Goal: Information Seeking & Learning: Understand process/instructions

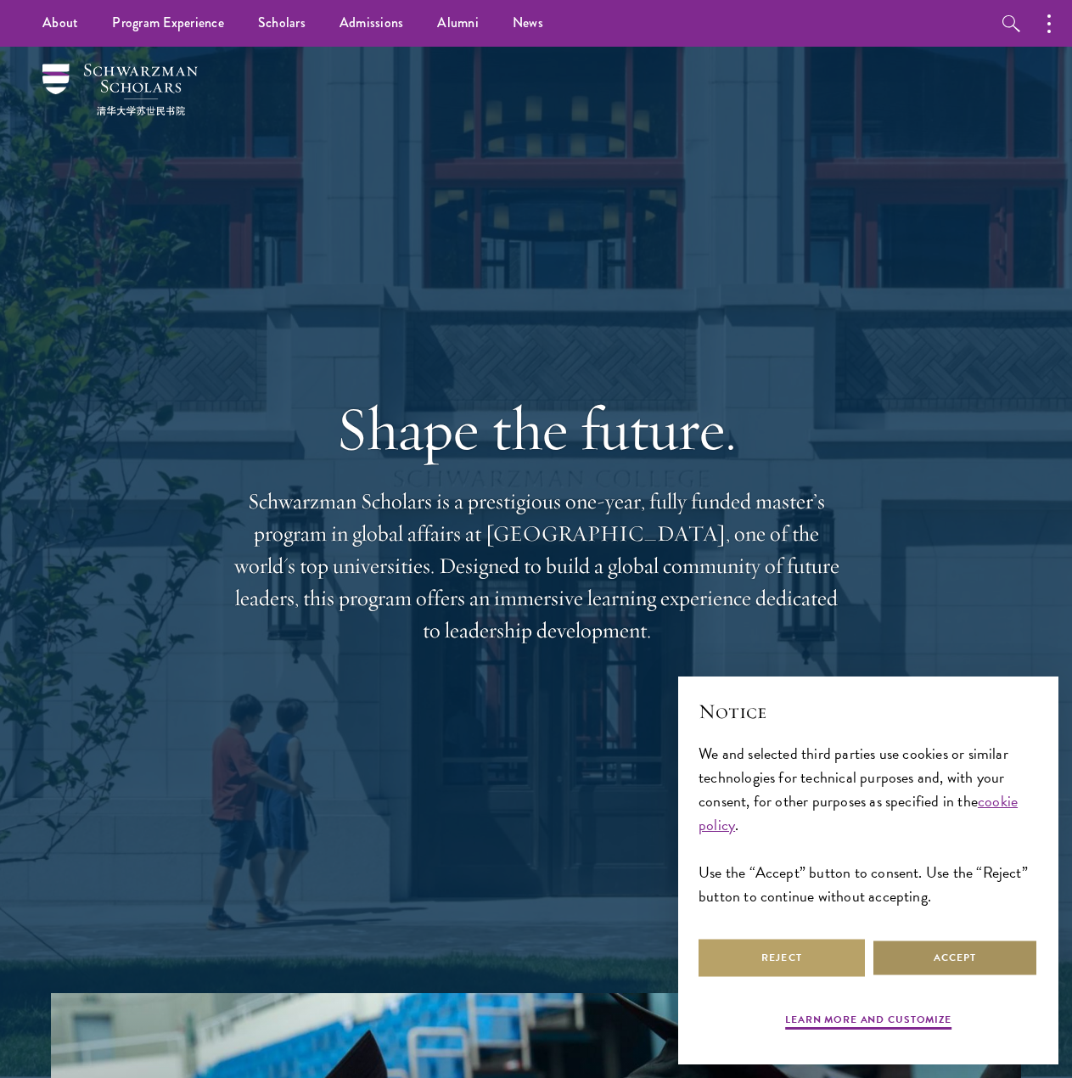
click at [957, 953] on button "Accept" at bounding box center [955, 958] width 166 height 38
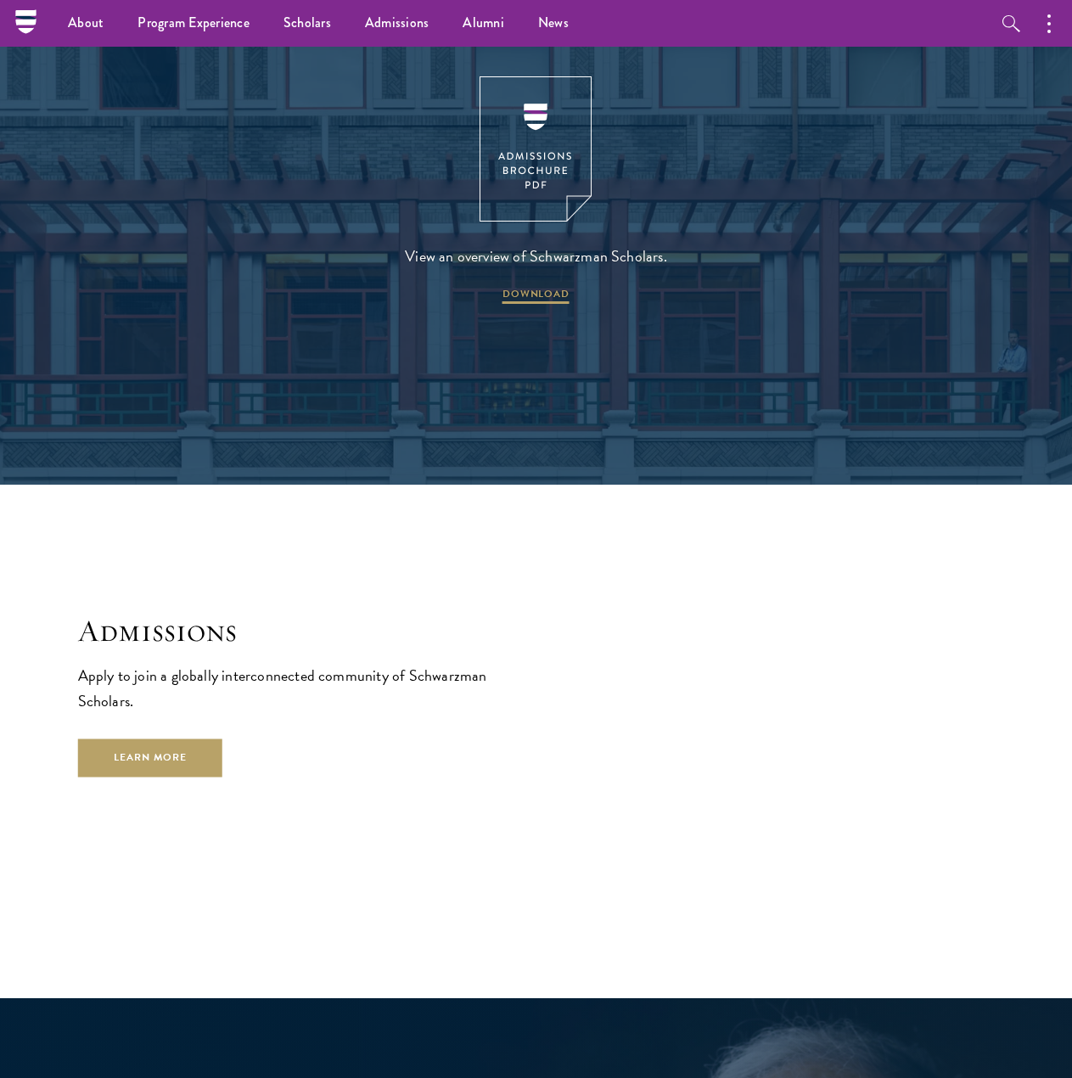
scroll to position [2631, 0]
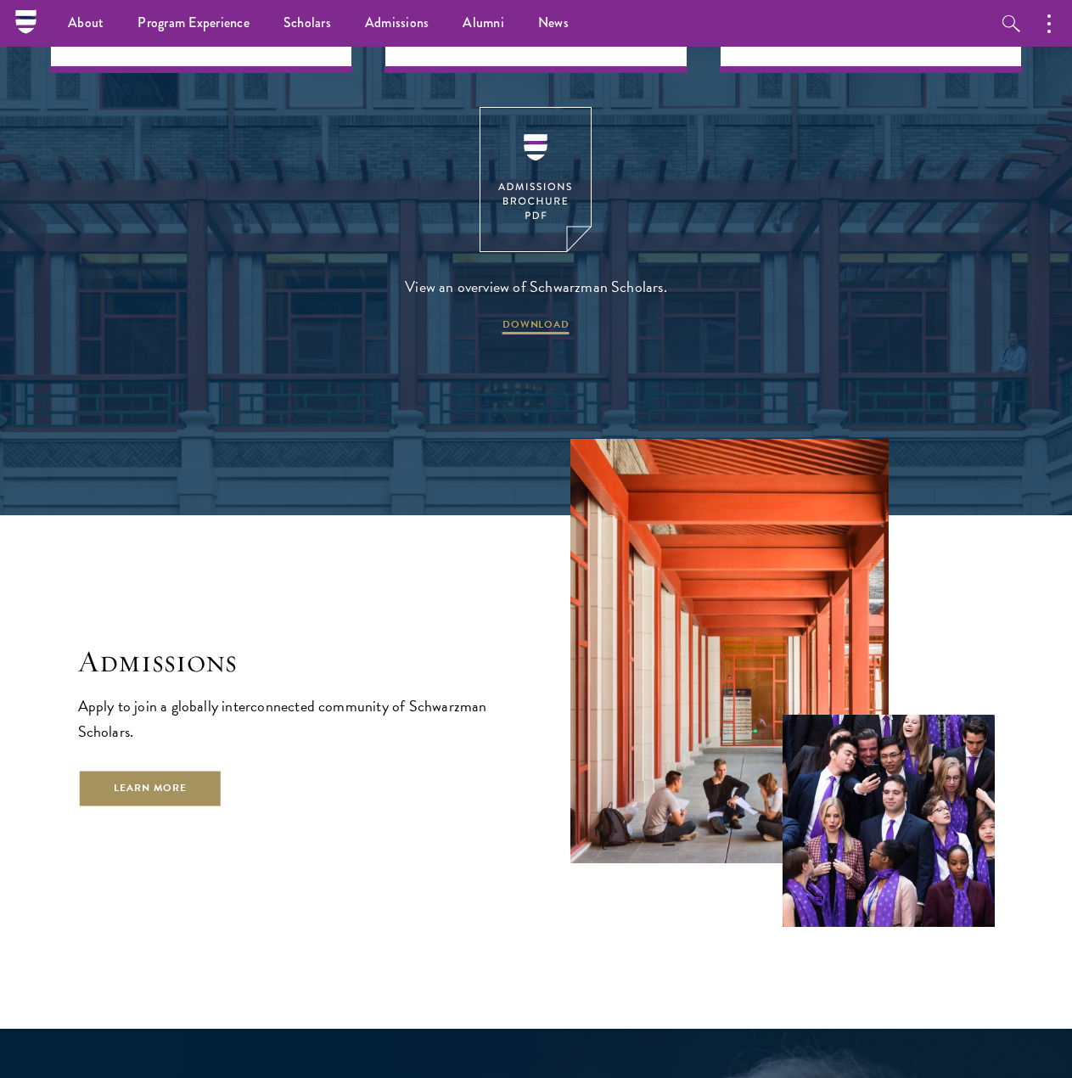
click at [204, 770] on link "Learn More" at bounding box center [150, 789] width 145 height 38
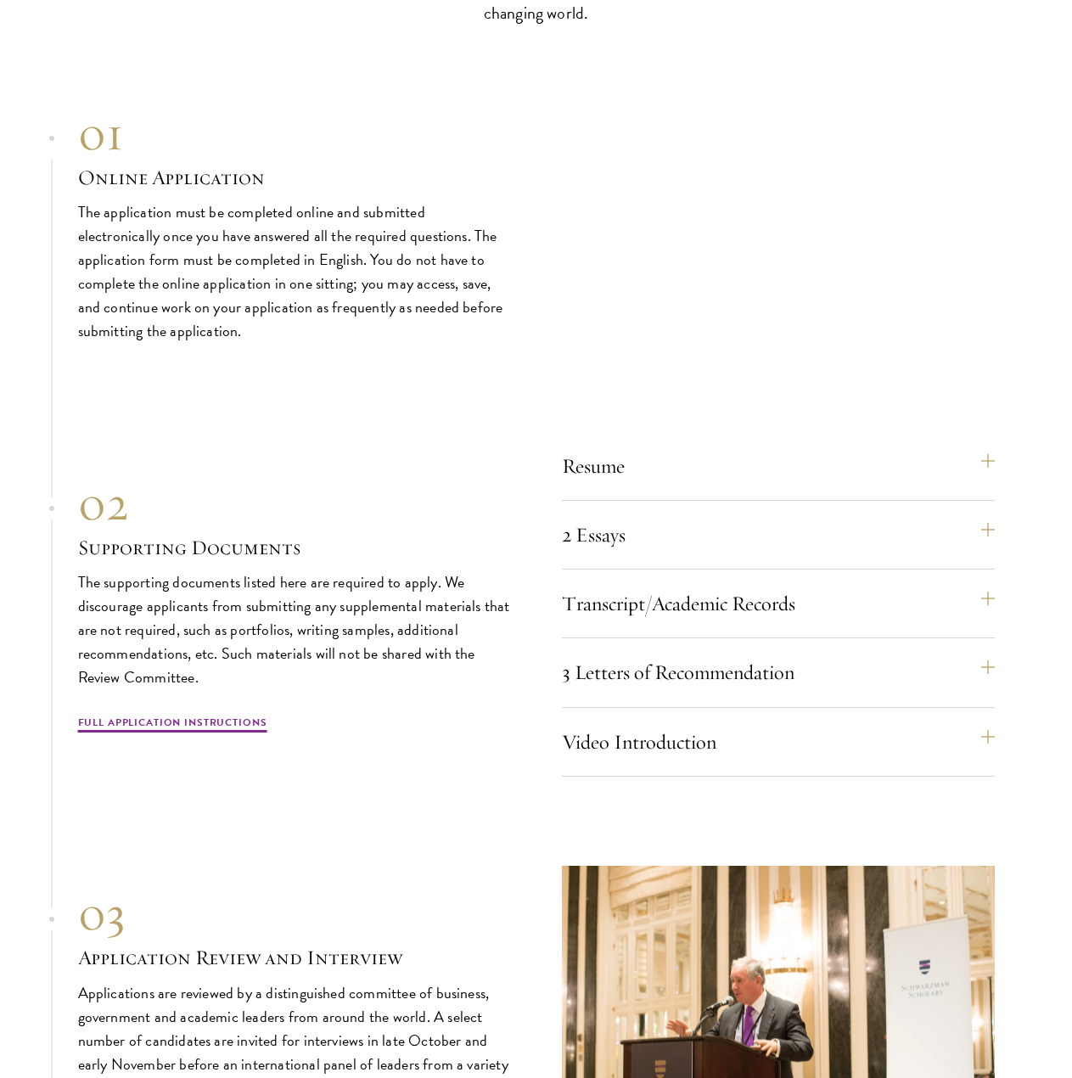
scroll to position [4752, 0]
click at [853, 544] on button "2 Essays" at bounding box center [786, 533] width 433 height 41
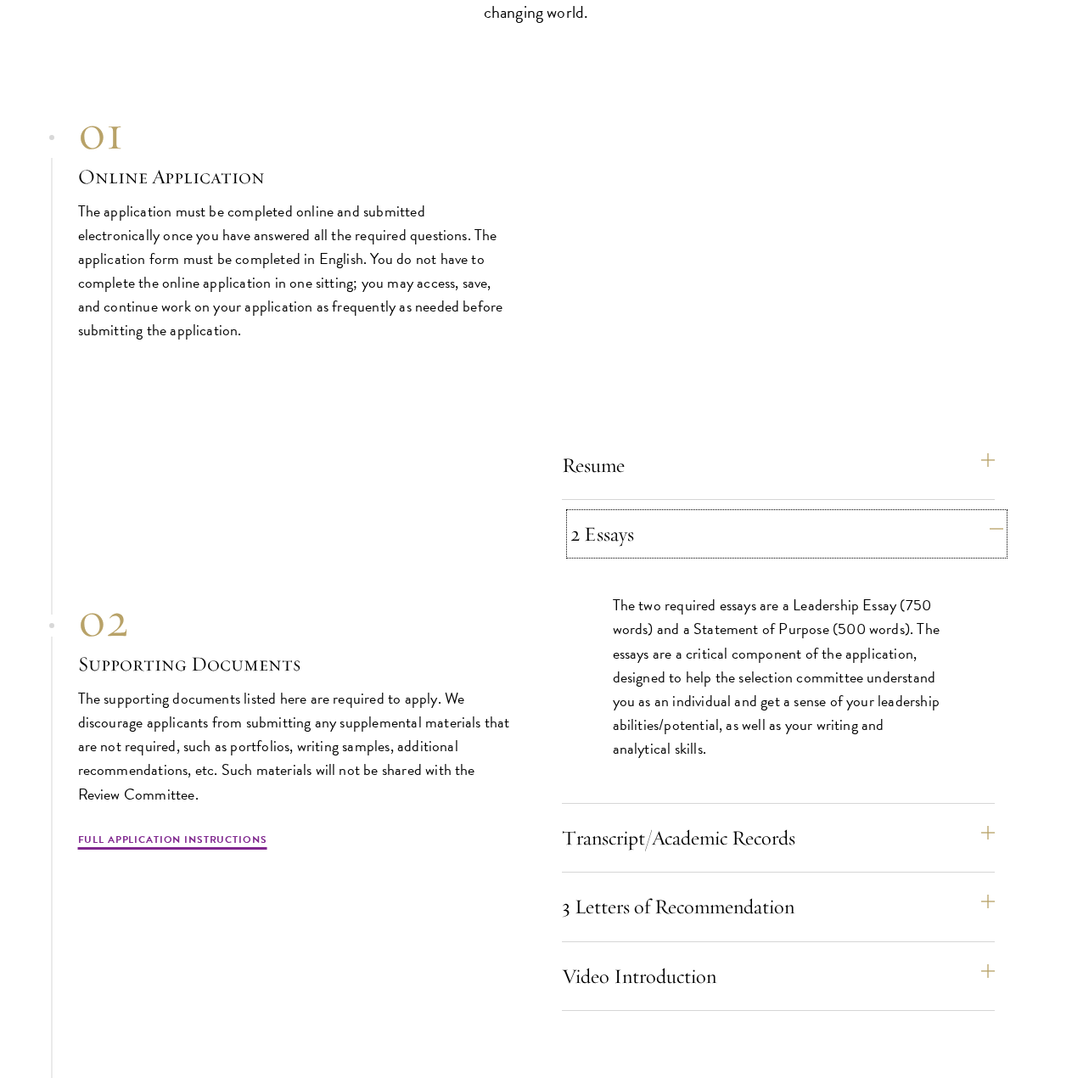
click at [853, 544] on button "2 Essays" at bounding box center [786, 533] width 433 height 41
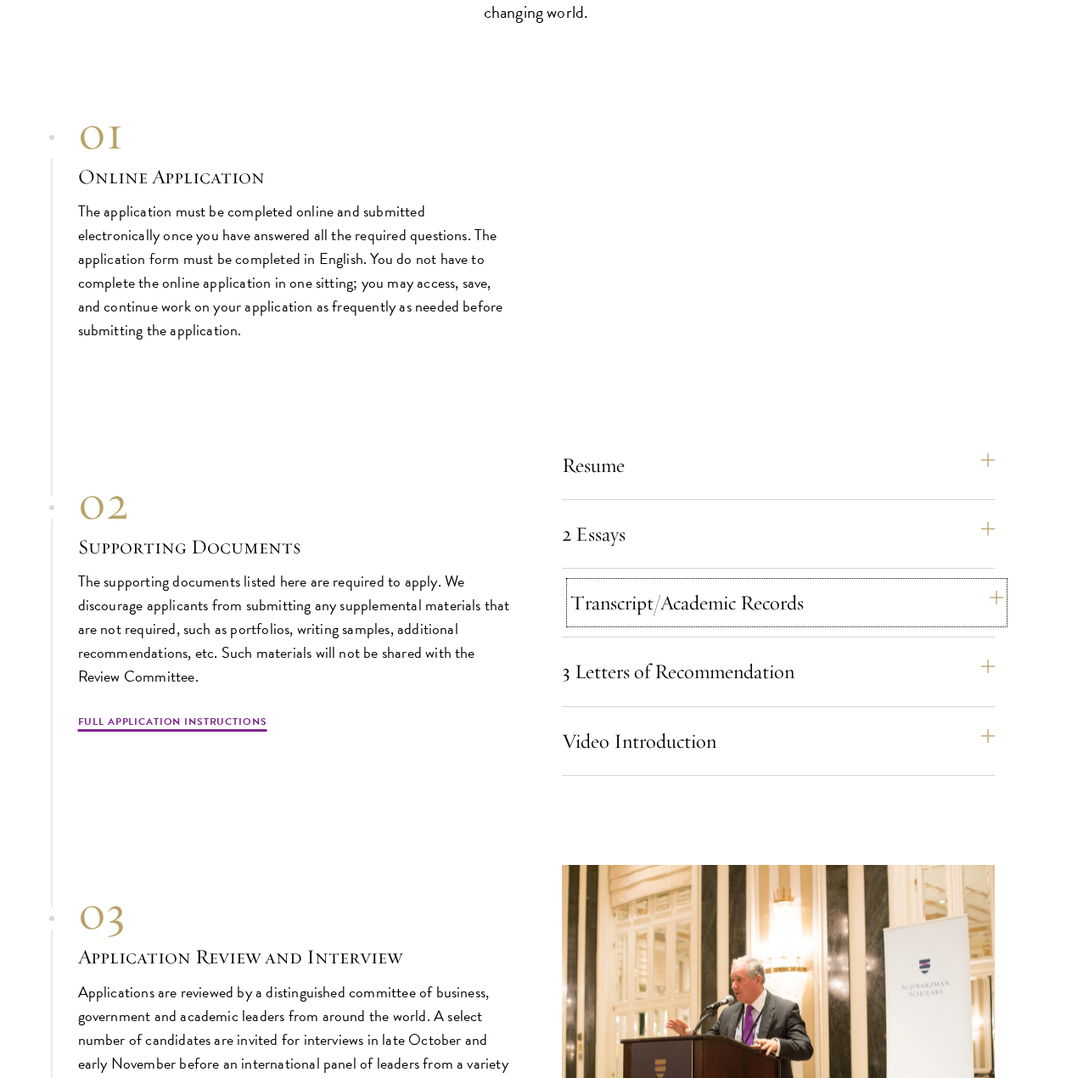
click at [847, 602] on button "Transcript/Academic Records" at bounding box center [786, 602] width 433 height 41
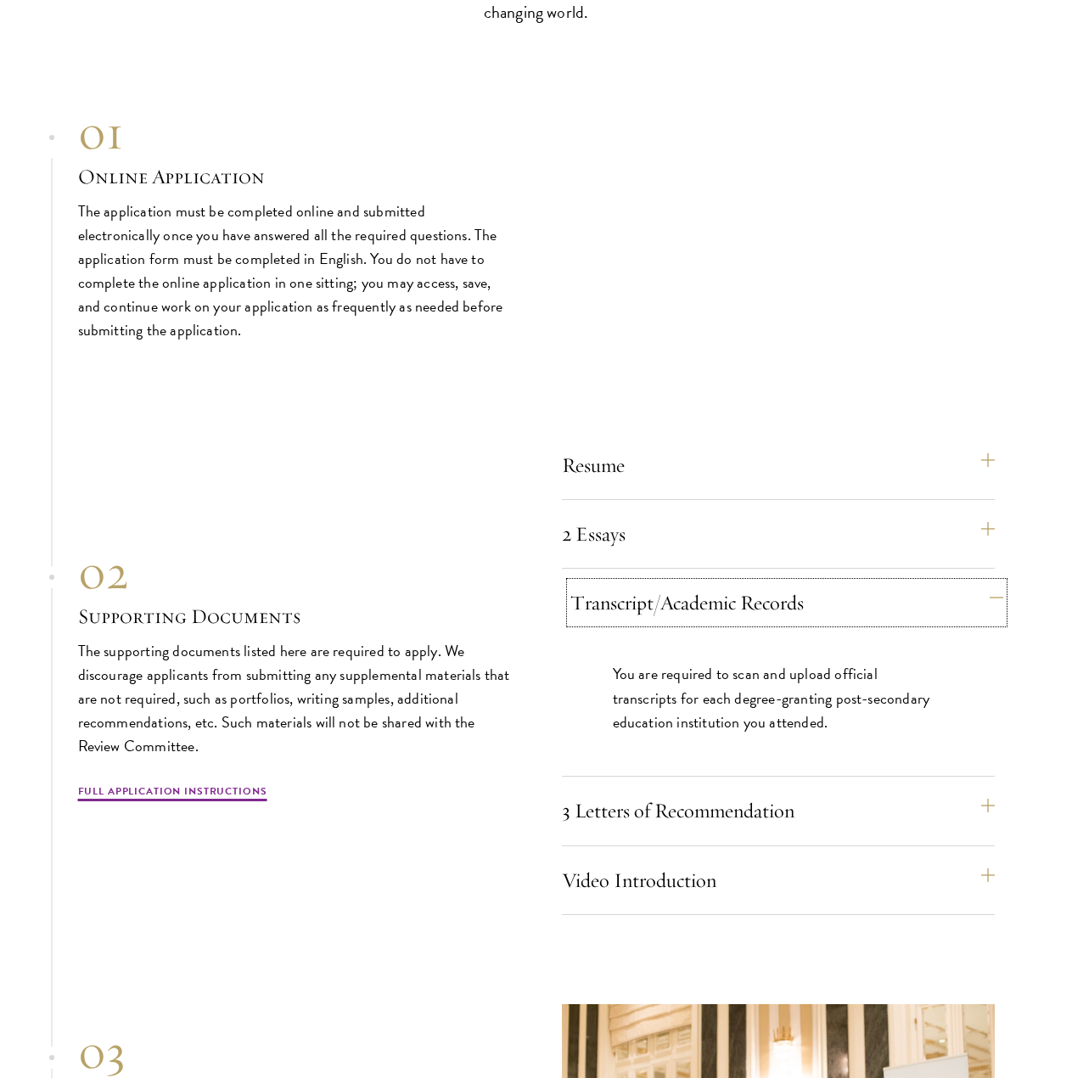
click at [847, 602] on button "Transcript/Academic Records" at bounding box center [786, 602] width 433 height 41
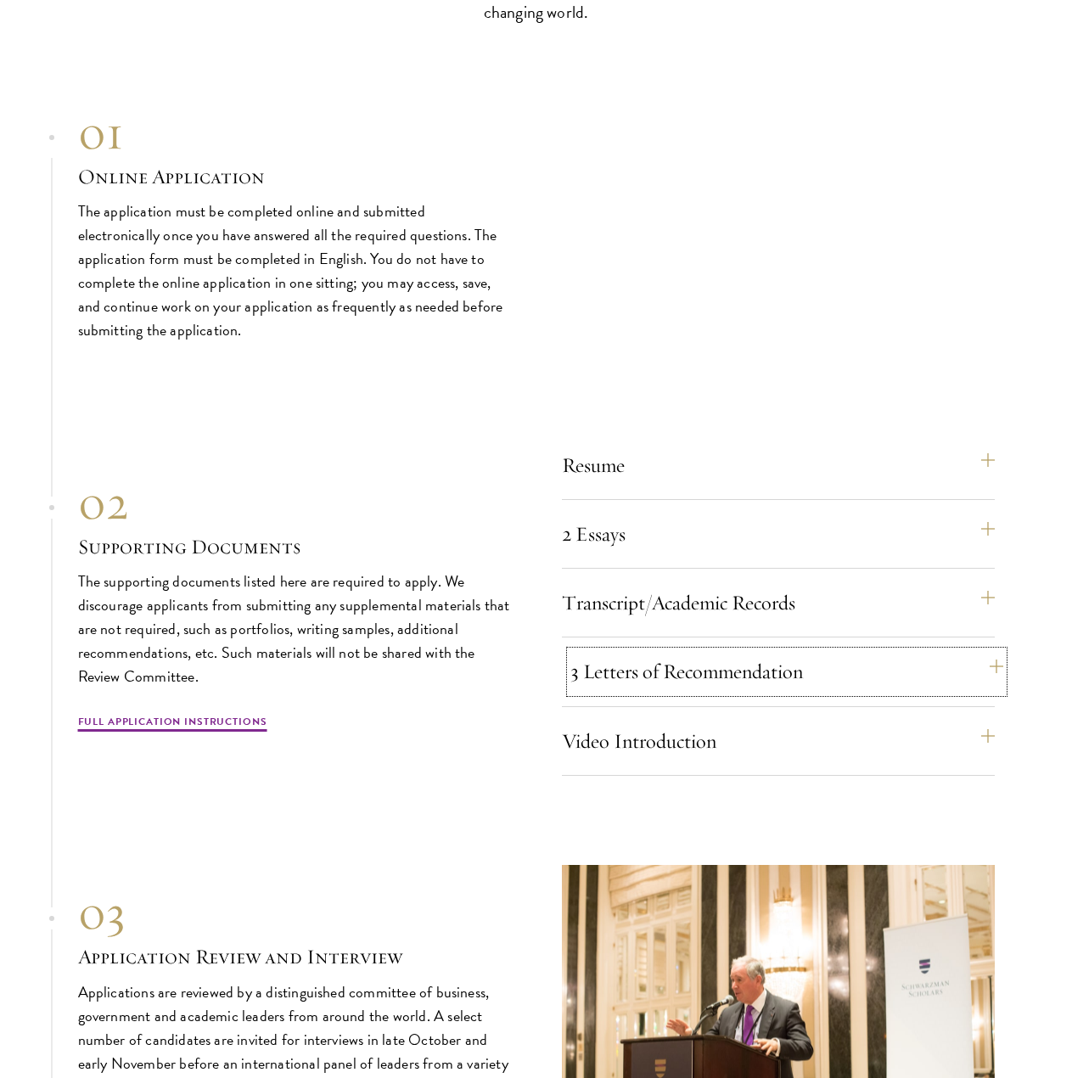
click at [821, 666] on button "3 Letters of Recommendation" at bounding box center [786, 671] width 433 height 41
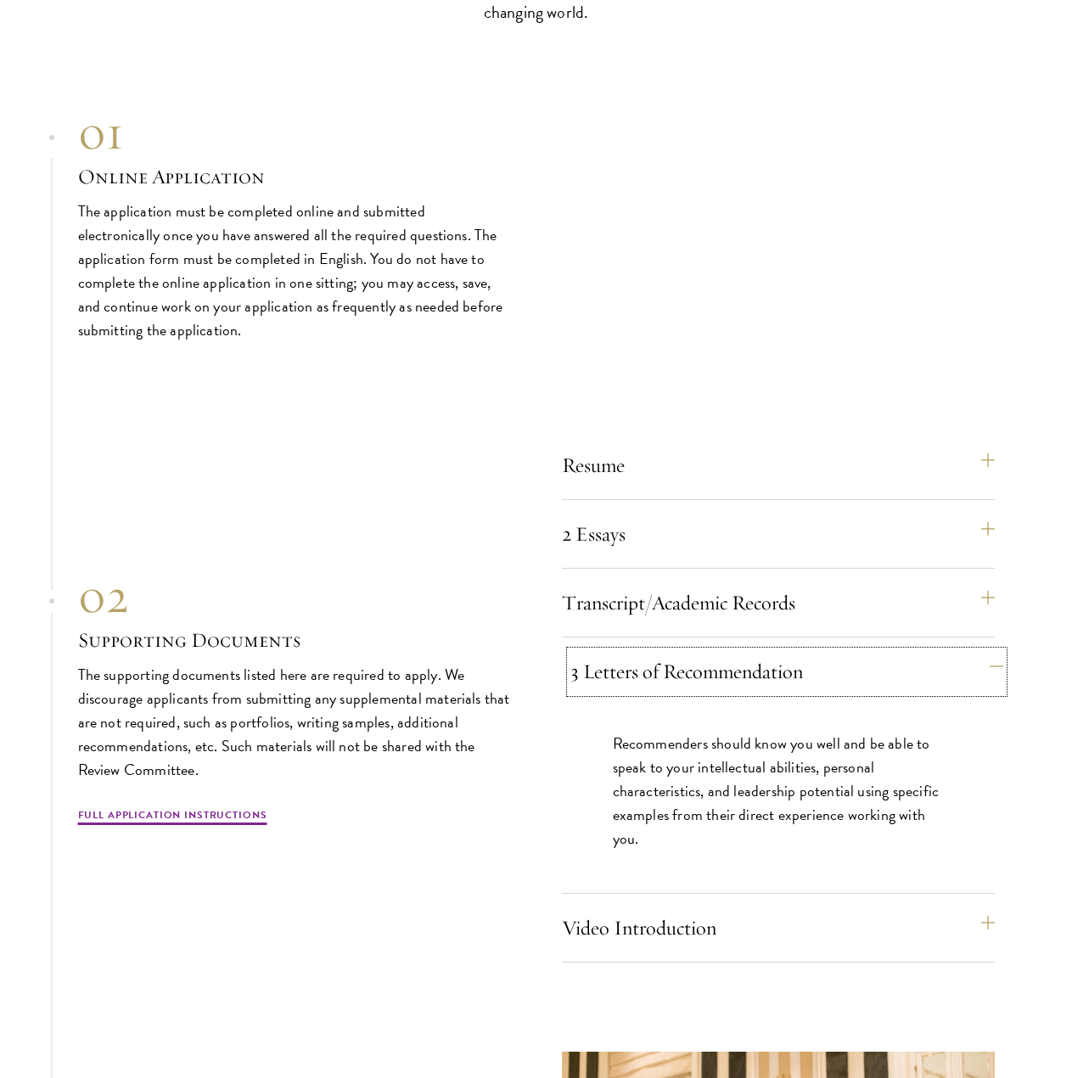
click at [821, 666] on button "3 Letters of Recommendation" at bounding box center [786, 671] width 433 height 41
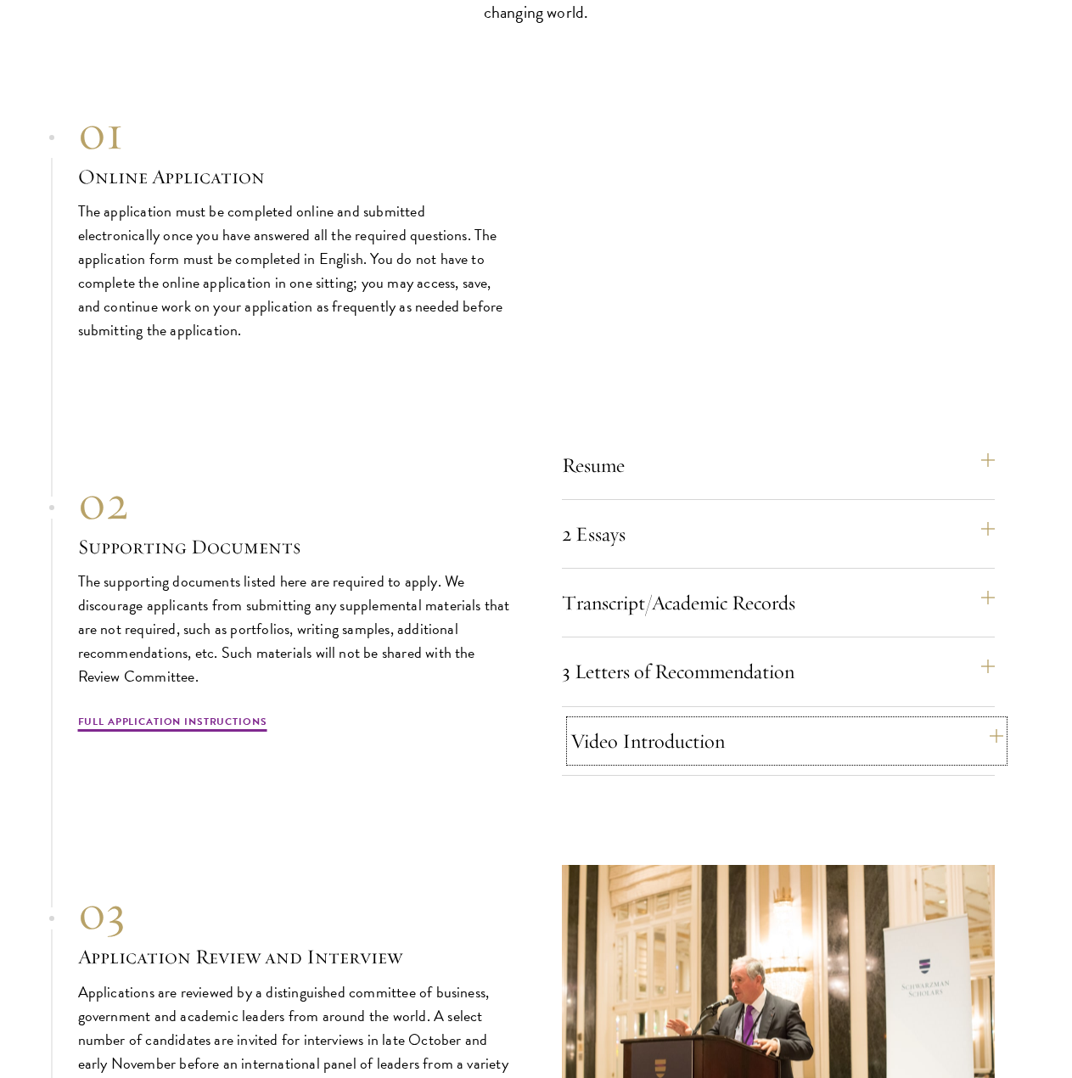
click at [798, 739] on button "Video Introduction" at bounding box center [786, 741] width 433 height 41
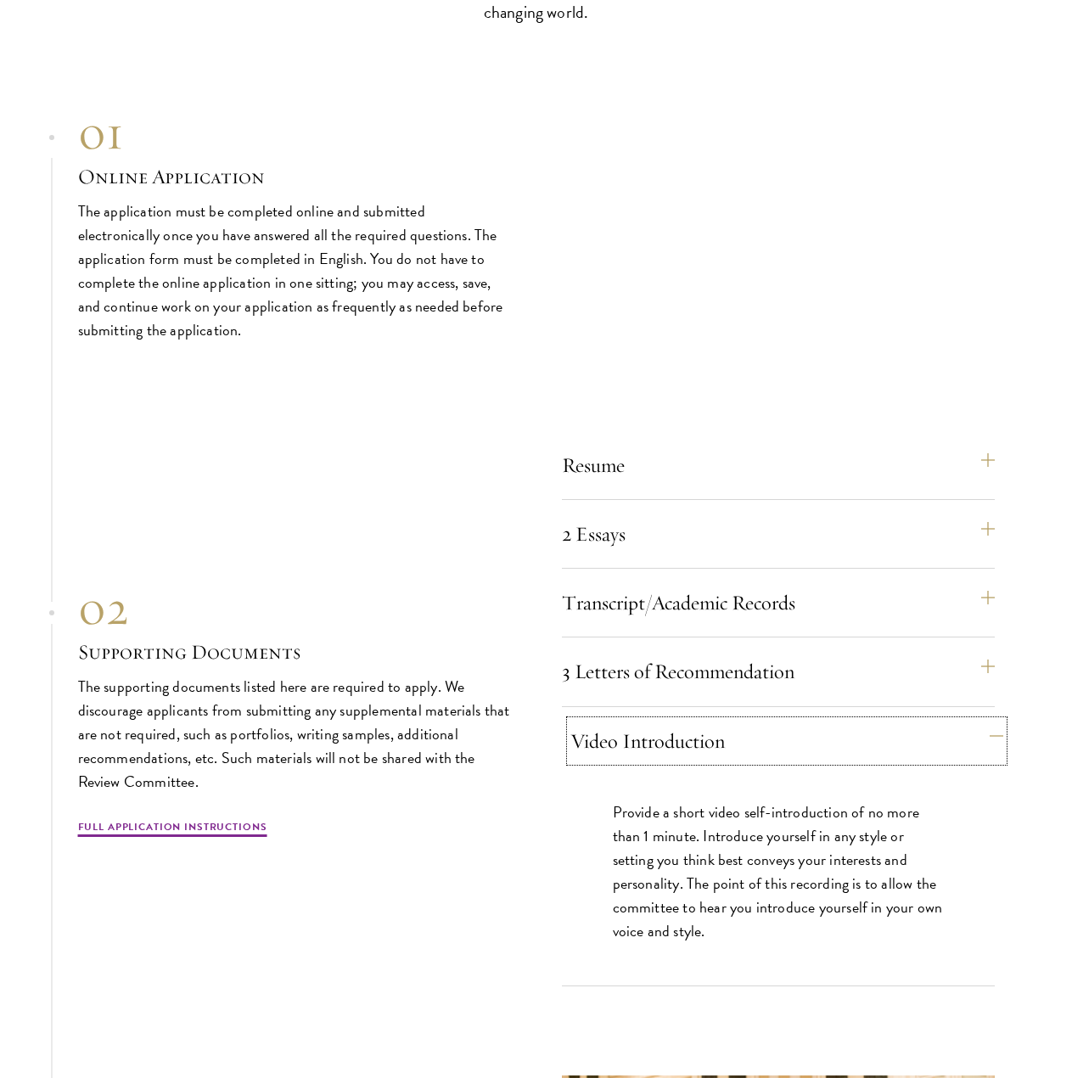
click at [798, 739] on button "Video Introduction" at bounding box center [786, 741] width 433 height 41
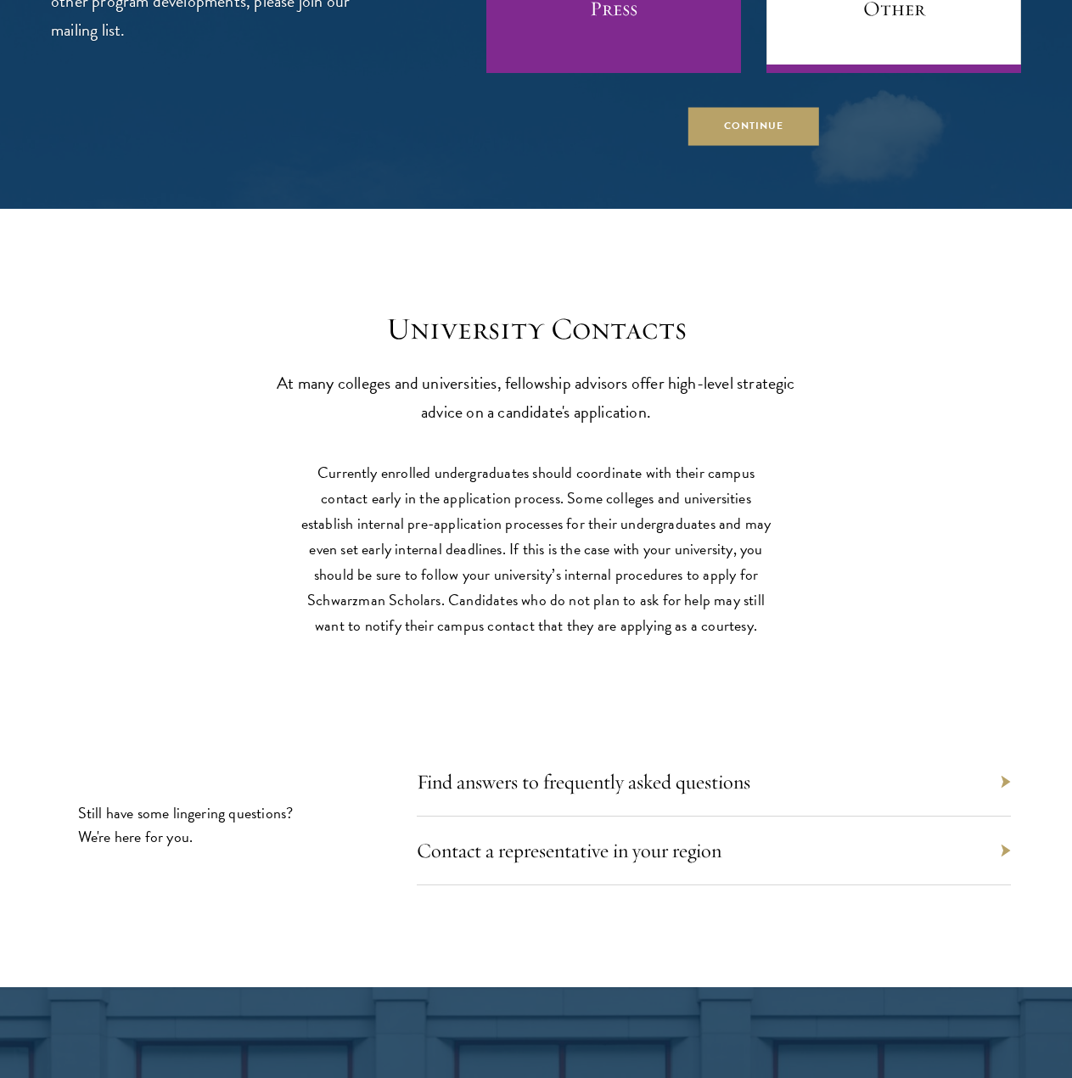
scroll to position [6789, 0]
